Goal: Check status: Check status

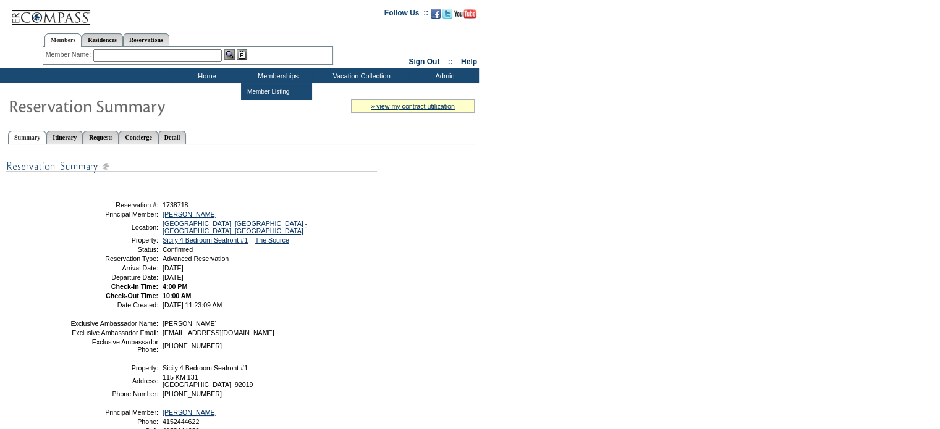
click at [161, 41] on link "Reservations" at bounding box center [146, 39] width 46 height 13
click at [113, 54] on input "text" at bounding box center [117, 55] width 54 height 12
paste input "1796992"
type input "1796992"
click input "Send" at bounding box center [0, 0] width 0 height 0
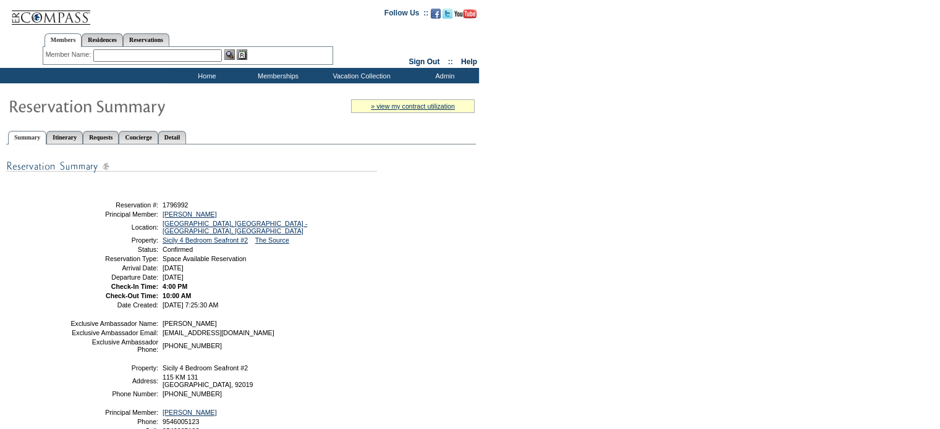
click at [440, 187] on div "Share With Family and Friends Share via Email Share Reservation Information Ple…" at bounding box center [240, 310] width 469 height 318
